Goal: Book appointment/travel/reservation

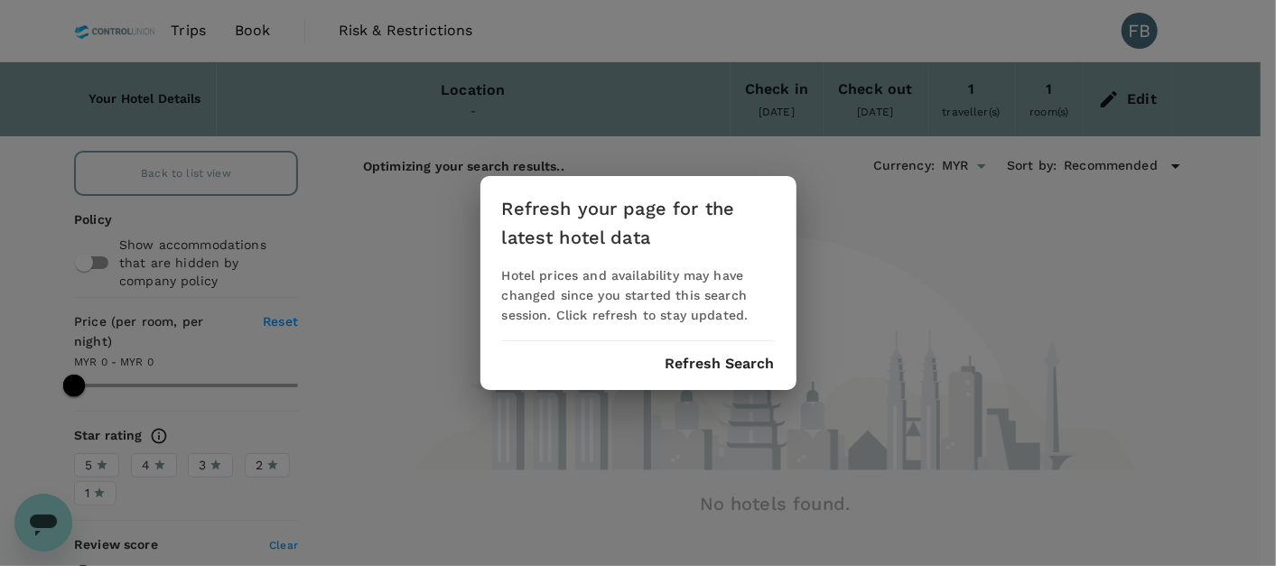
click at [712, 350] on div "Refresh your page for the latest hotel data Hotel prices and availability may h…" at bounding box center [638, 283] width 316 height 214
click at [709, 371] on button "Refresh Search" at bounding box center [720, 364] width 109 height 16
click at [696, 363] on button "Refresh Search" at bounding box center [720, 364] width 109 height 16
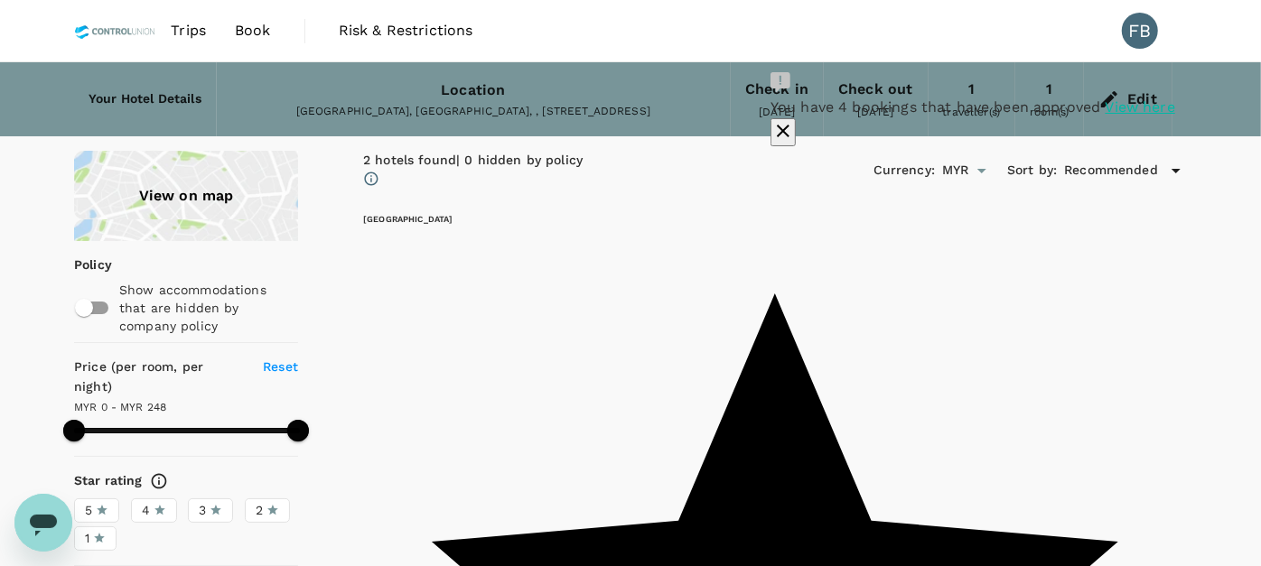
click at [796, 118] on button "button" at bounding box center [782, 132] width 25 height 28
type input "248"
